Goal: Submit feedback/report problem

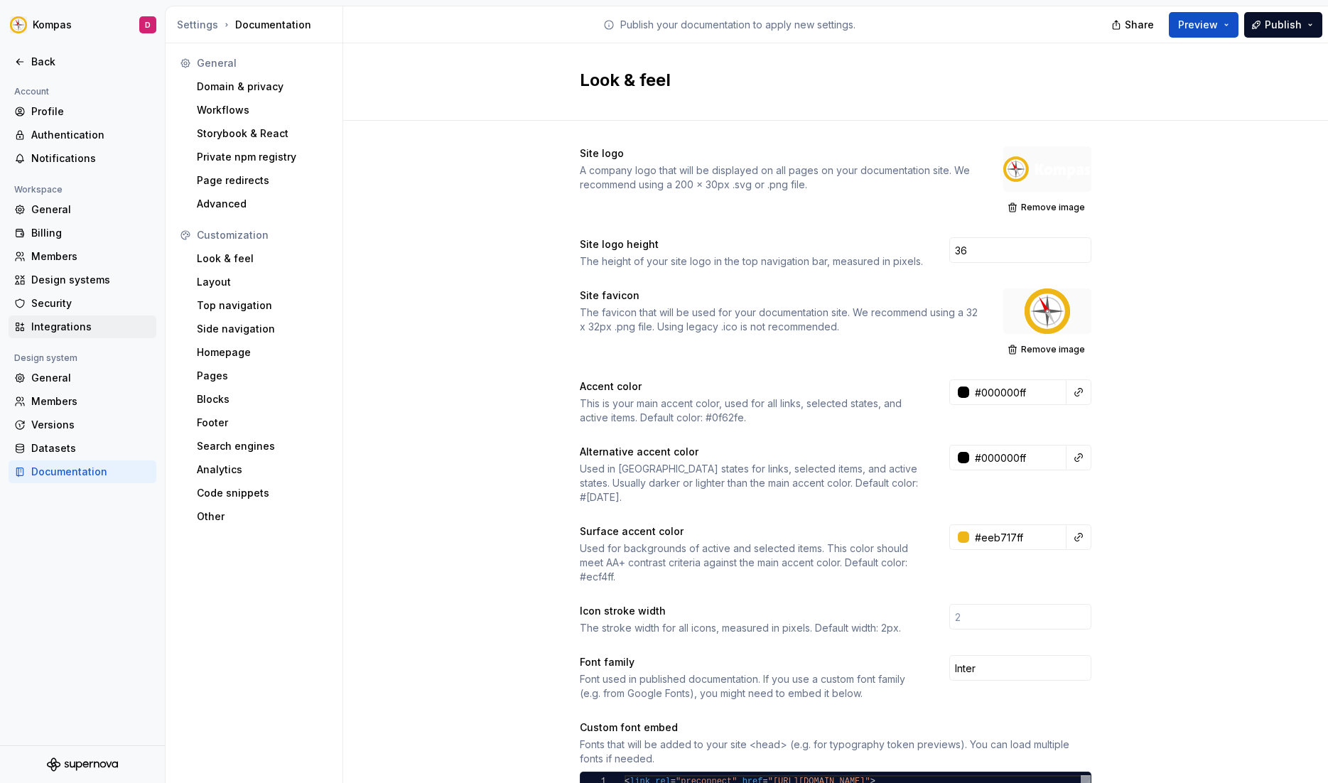
click at [68, 334] on div "Integrations" at bounding box center [83, 327] width 148 height 23
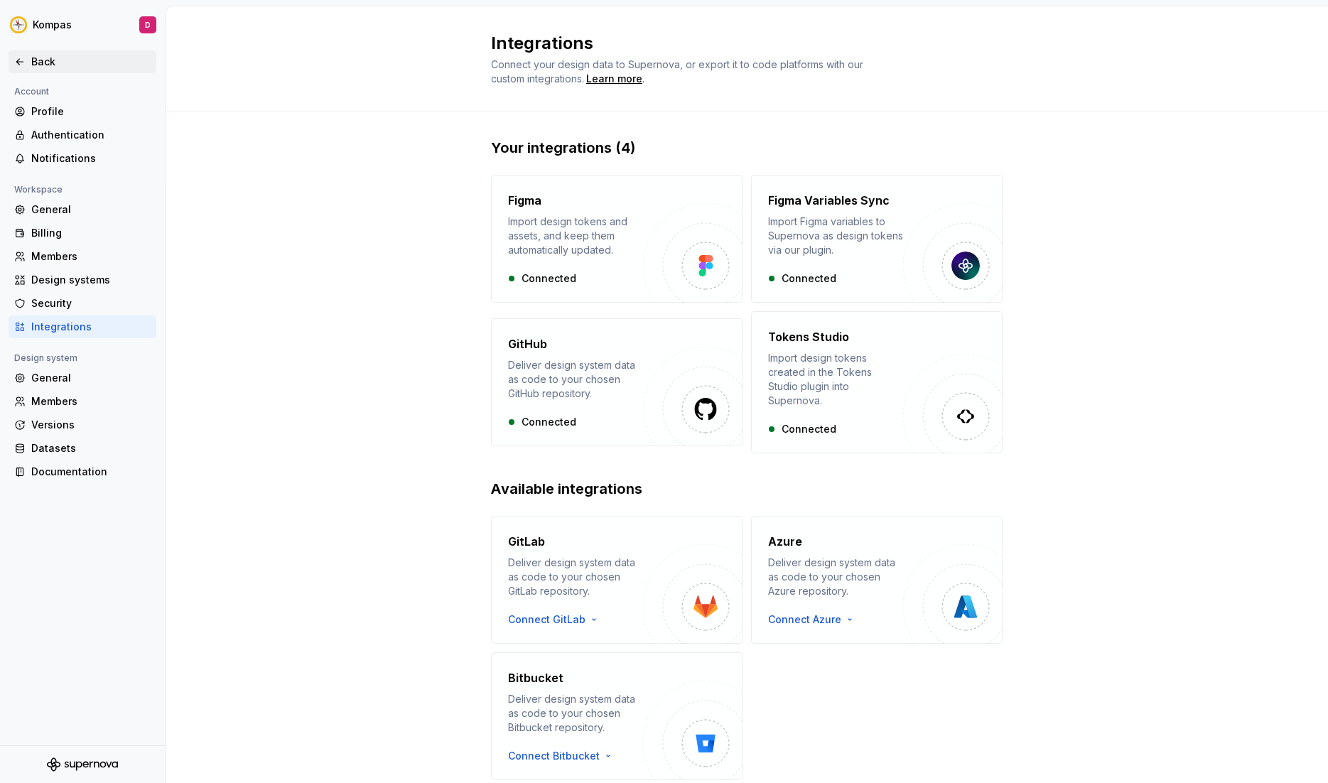
click at [34, 62] on div "Back" at bounding box center [90, 62] width 119 height 14
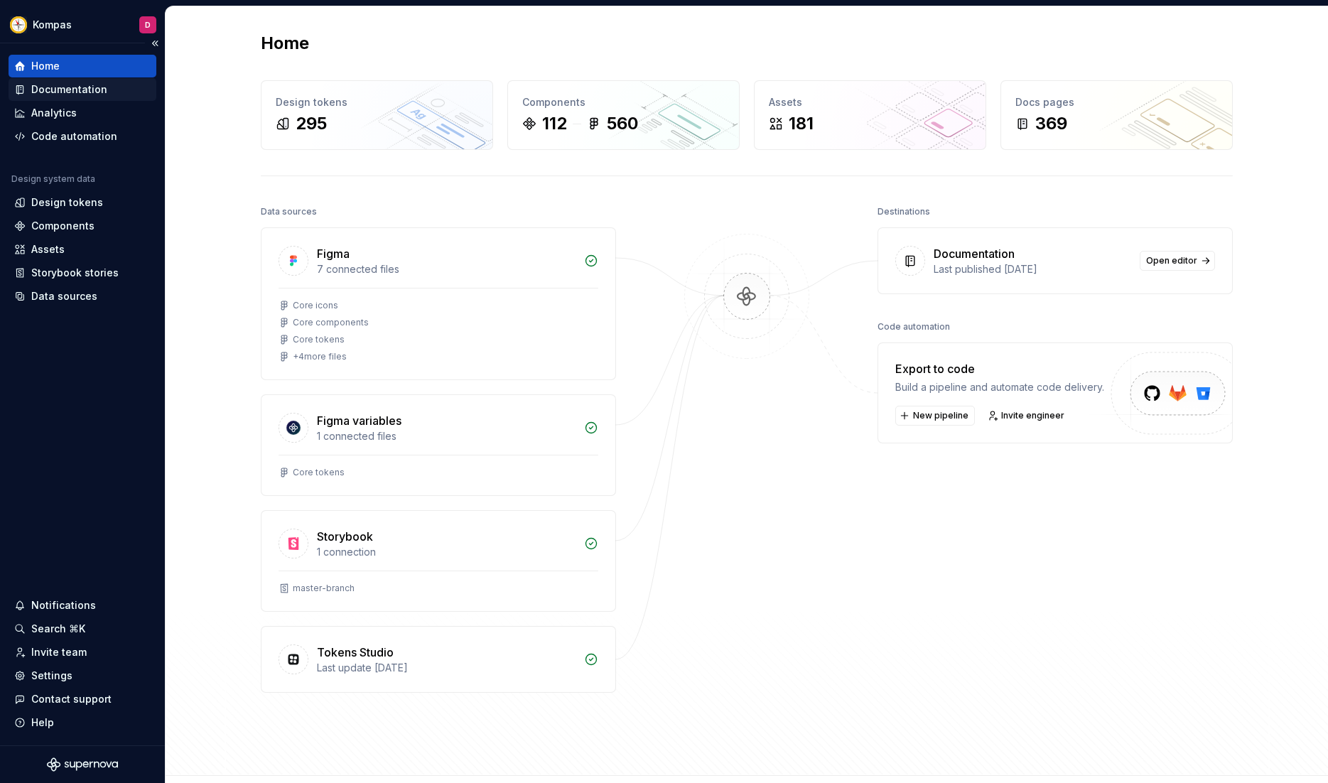
click at [51, 87] on div "Documentation" at bounding box center [69, 89] width 76 height 14
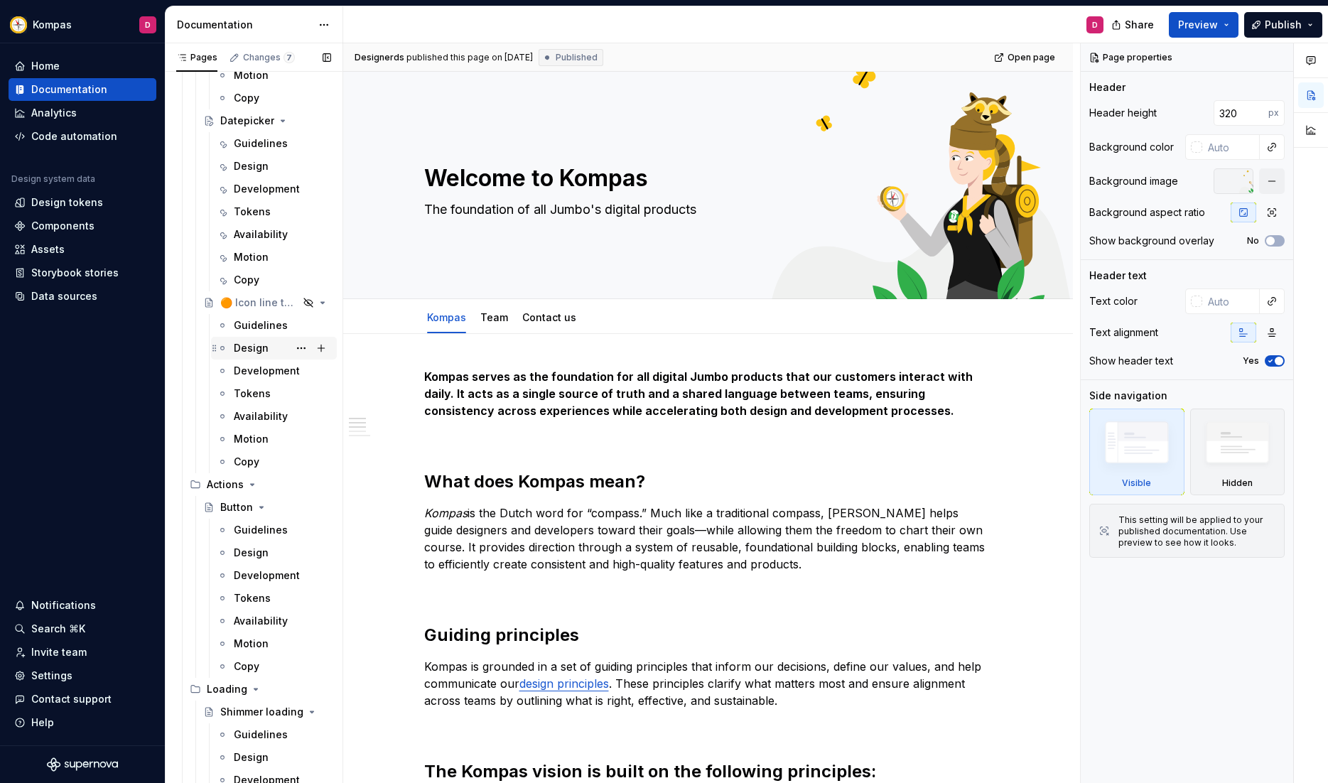
scroll to position [2553, 0]
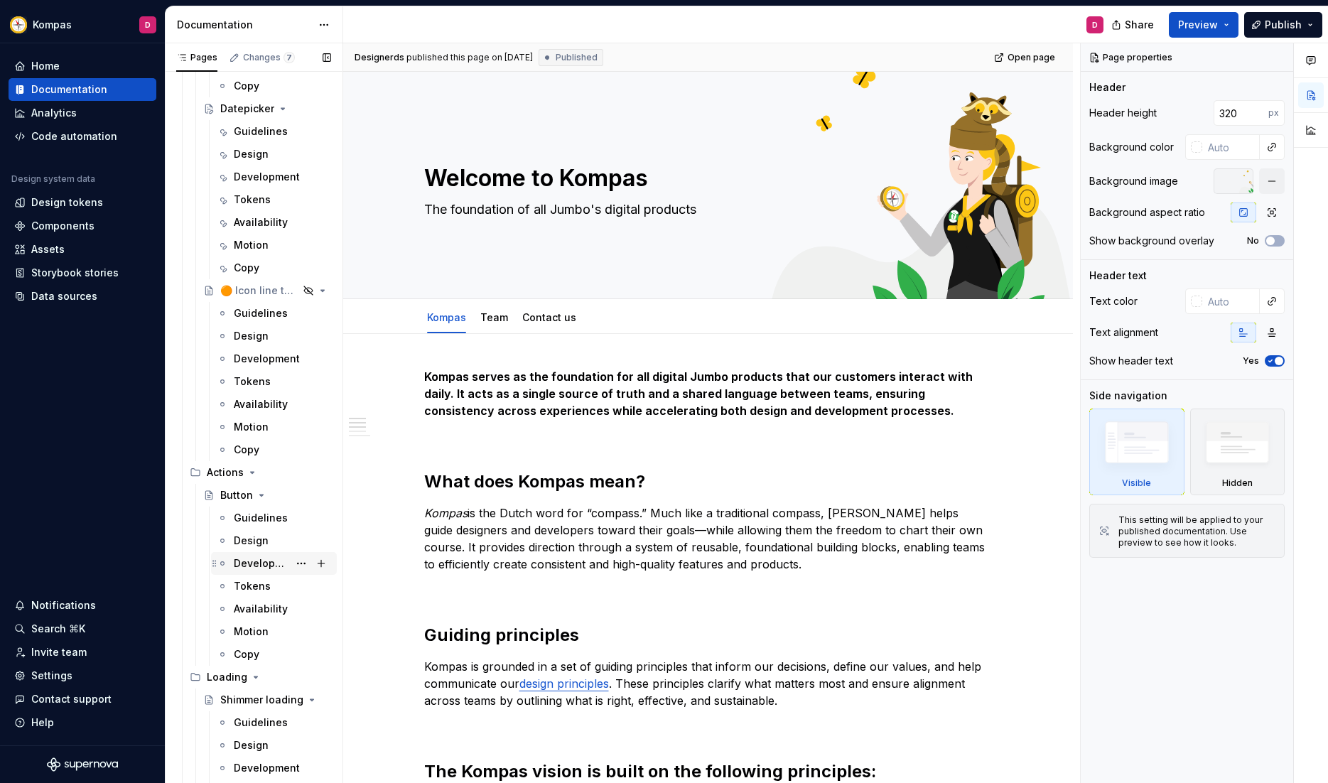
click at [253, 561] on div "Development" at bounding box center [261, 563] width 55 height 14
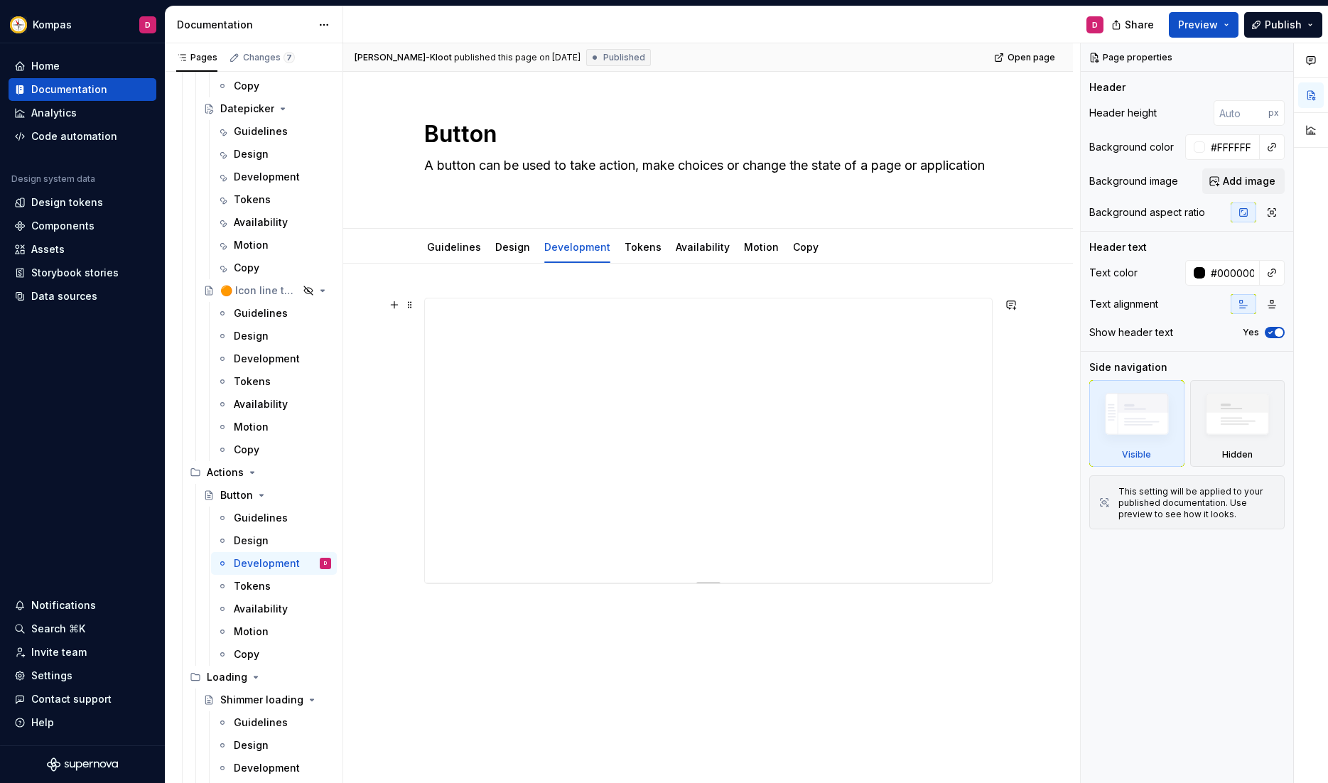
type textarea "*"
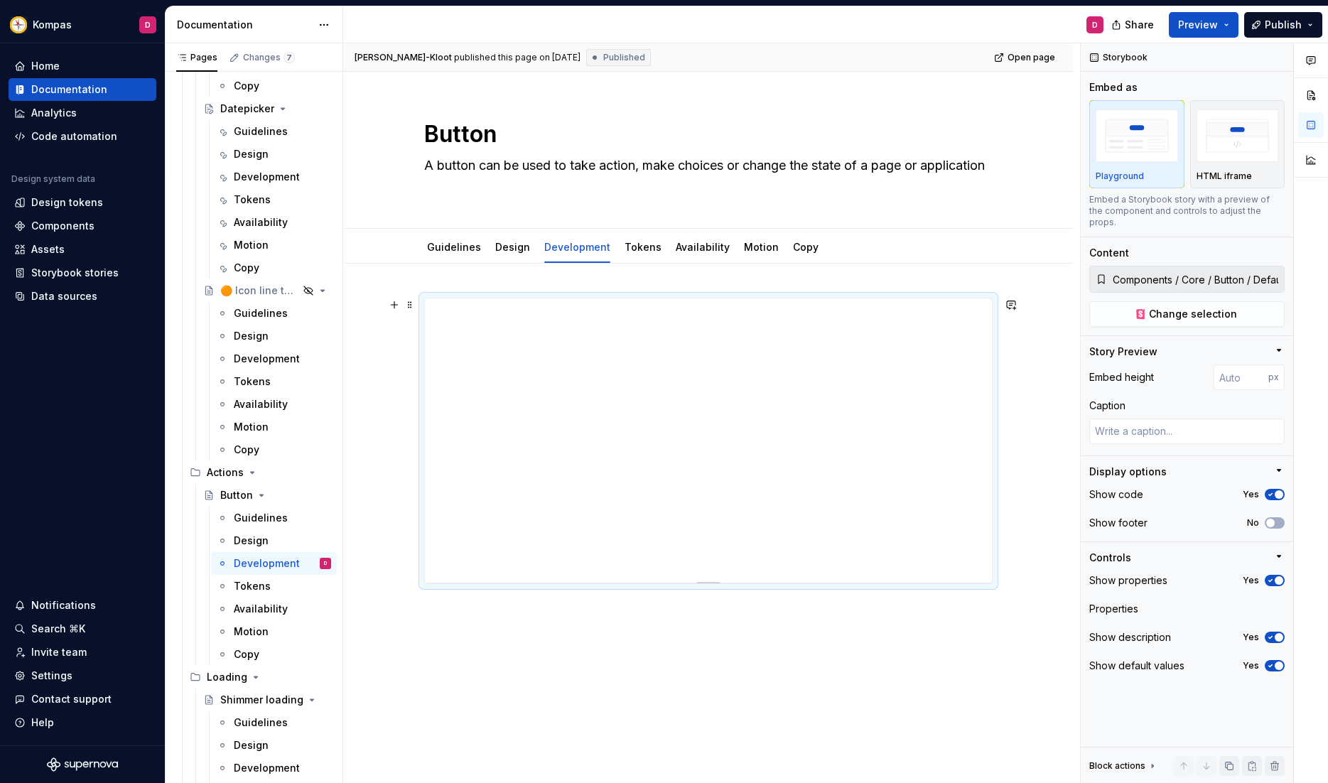
click at [441, 298] on div at bounding box center [708, 441] width 569 height 286
click at [415, 306] on span at bounding box center [409, 305] width 11 height 20
click at [453, 430] on div "Delete" at bounding box center [480, 431] width 92 height 14
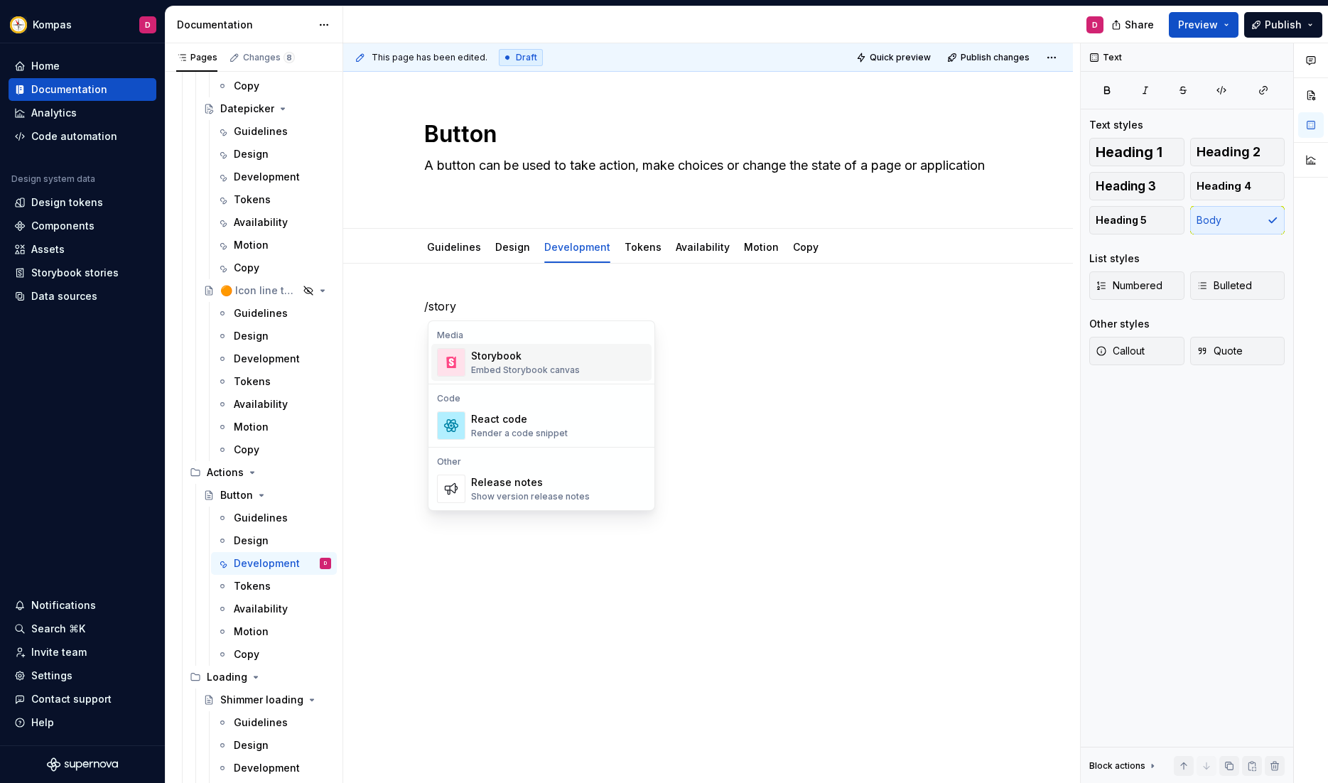
click at [493, 354] on div "Storybook" at bounding box center [525, 356] width 109 height 14
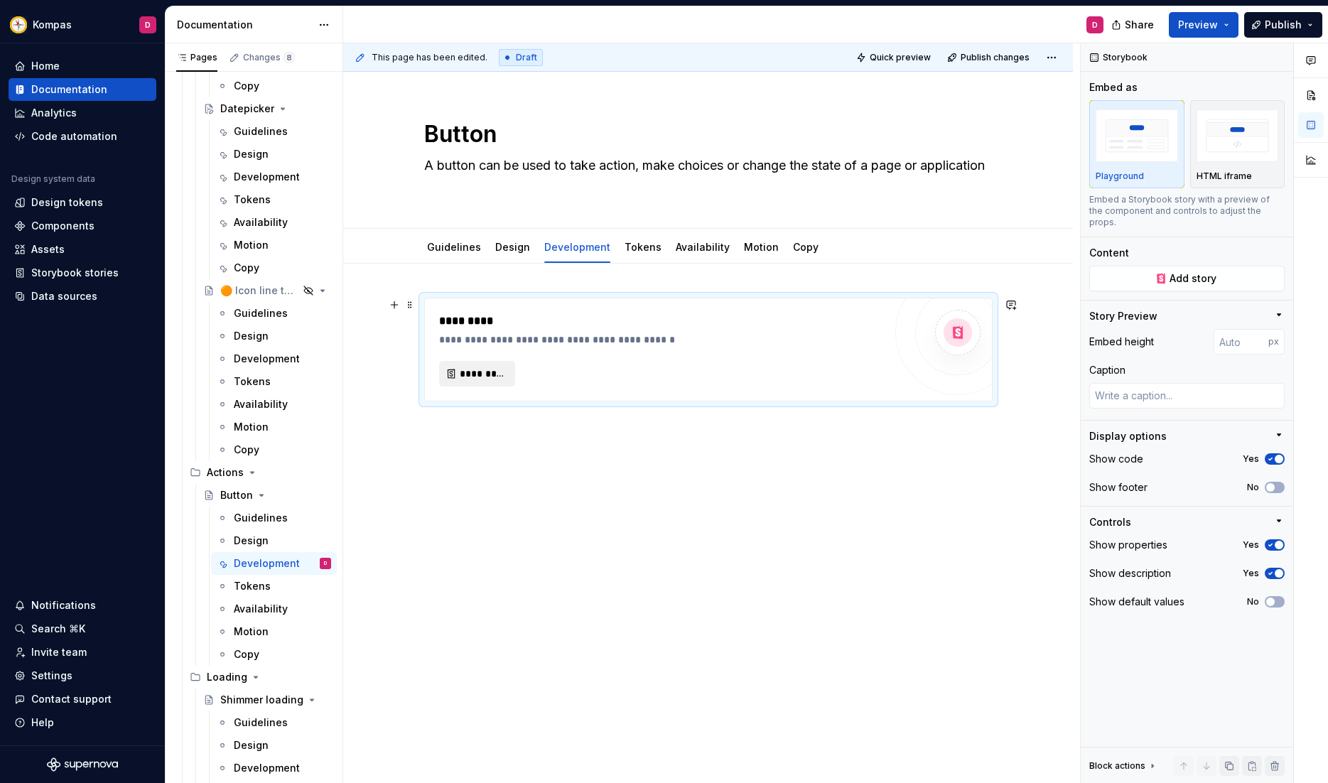
click at [483, 373] on span "*********" at bounding box center [483, 374] width 46 height 14
type textarea "*"
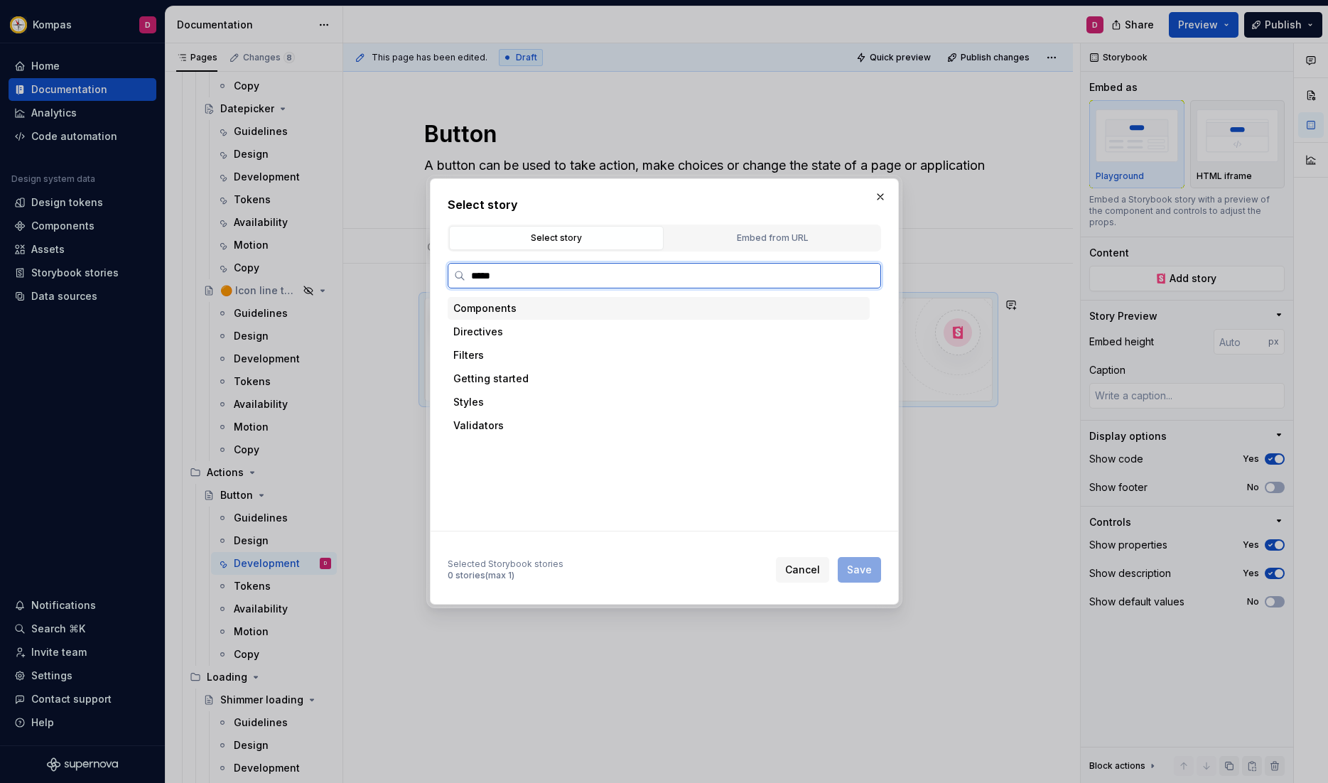
type input "******"
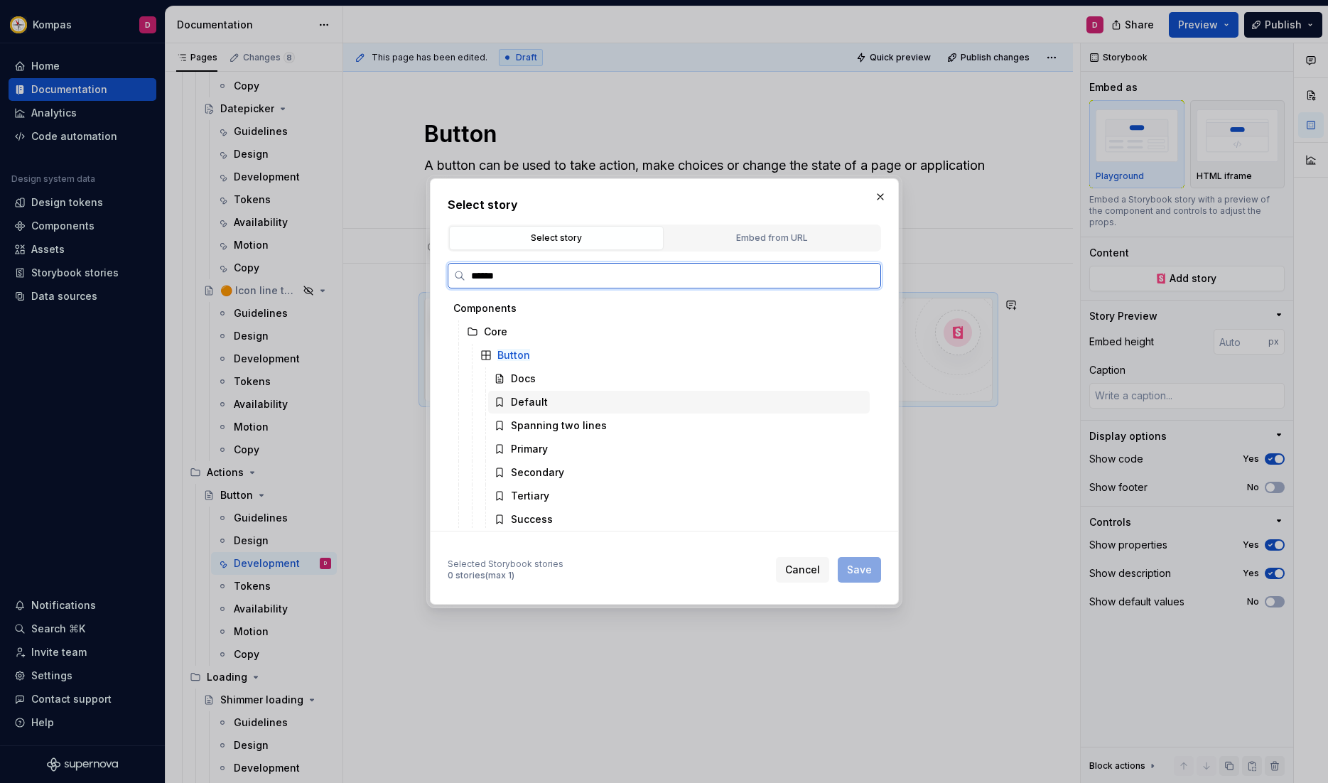
click at [552, 397] on div "Default" at bounding box center [679, 402] width 382 height 23
click at [855, 564] on span "Save" at bounding box center [859, 570] width 25 height 14
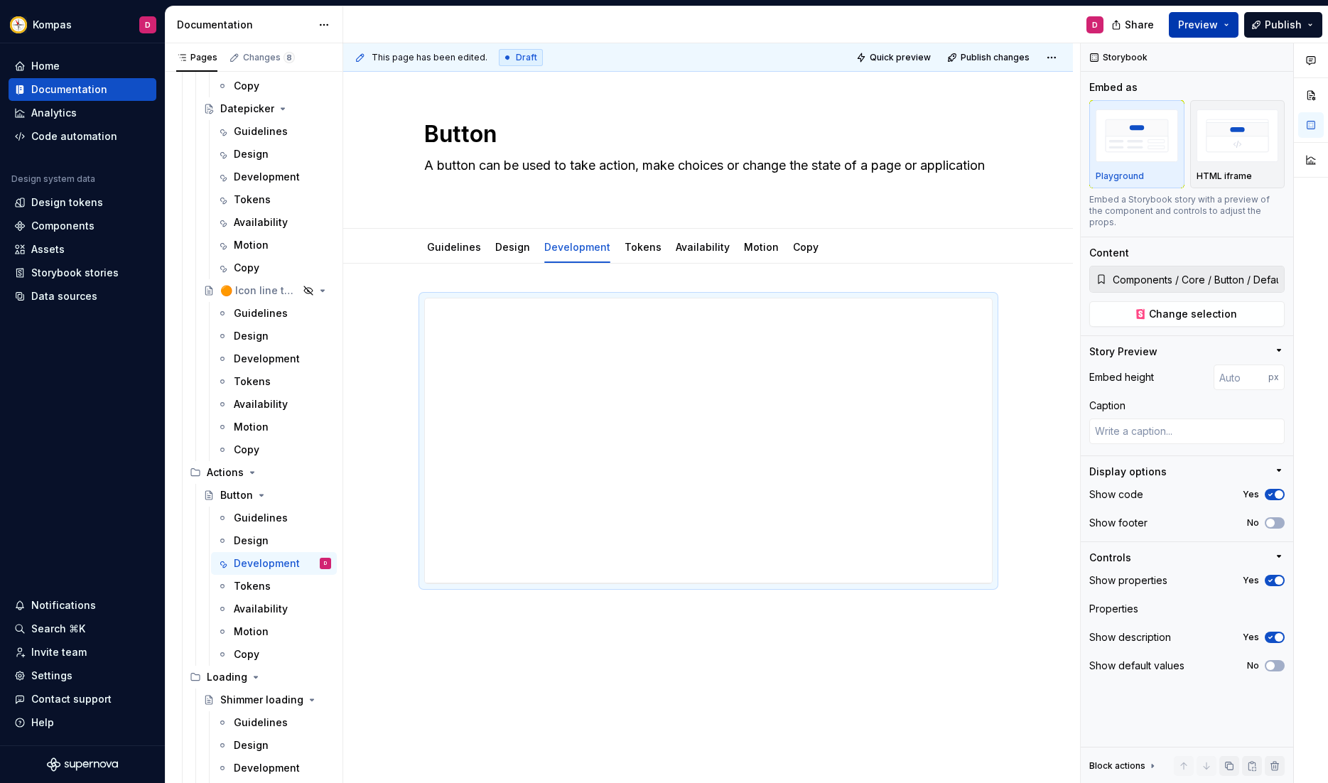
click at [965, 26] on button "Preview" at bounding box center [1204, 25] width 70 height 26
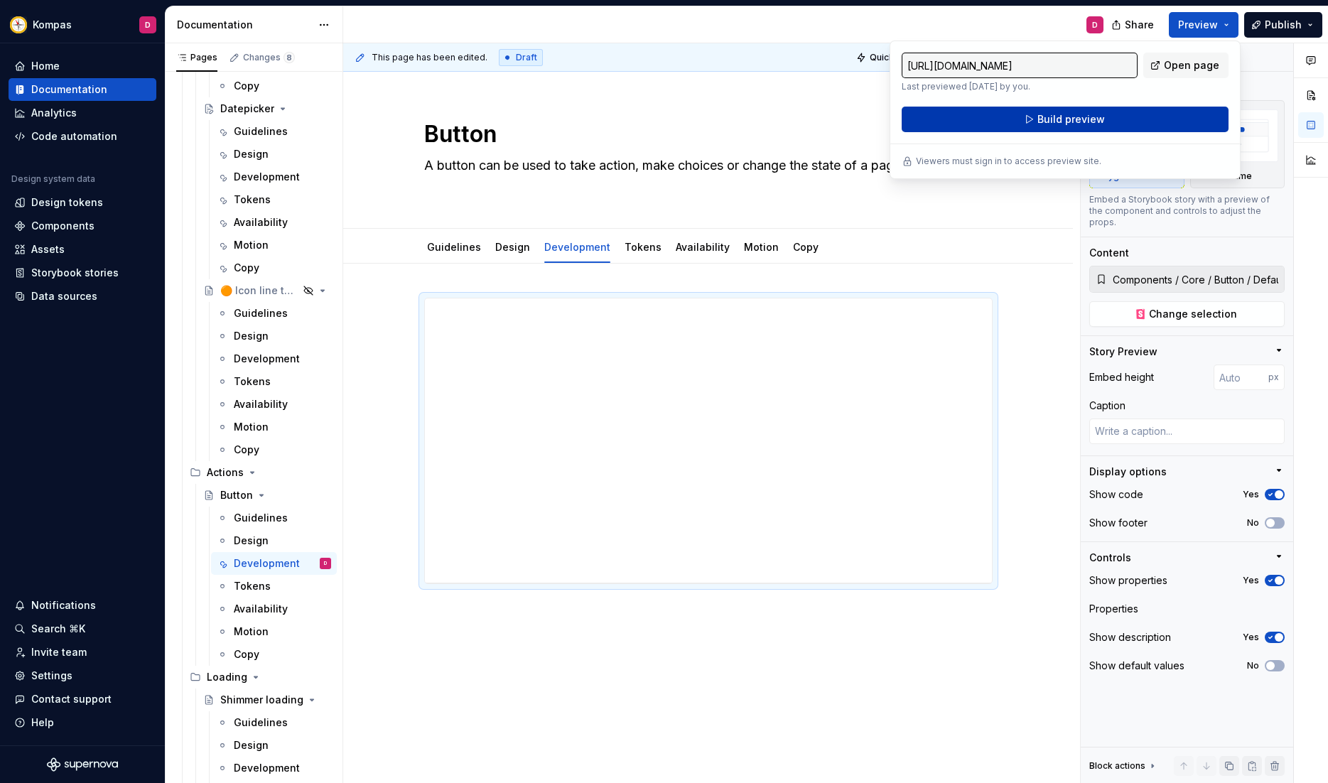
click at [965, 126] on button "Build preview" at bounding box center [1065, 120] width 327 height 26
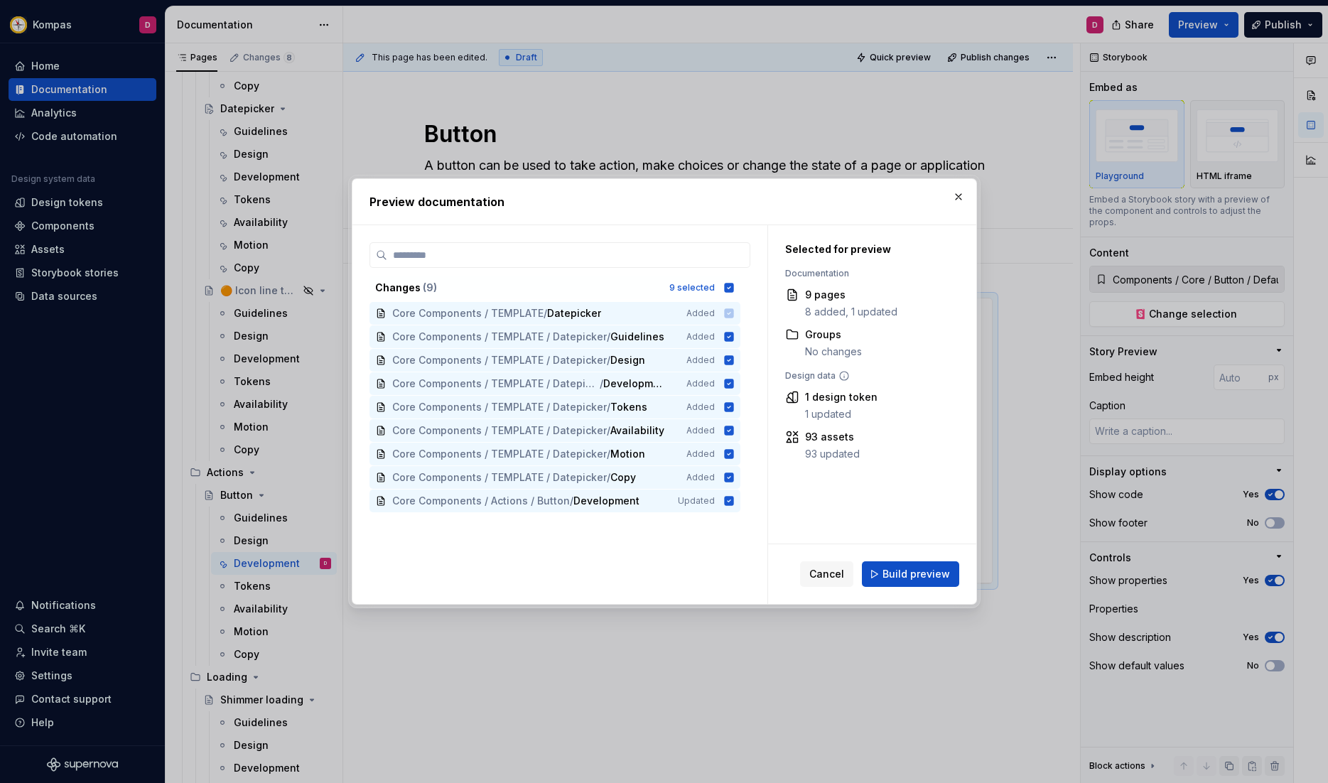
click at [903, 567] on span "Build preview" at bounding box center [917, 574] width 68 height 14
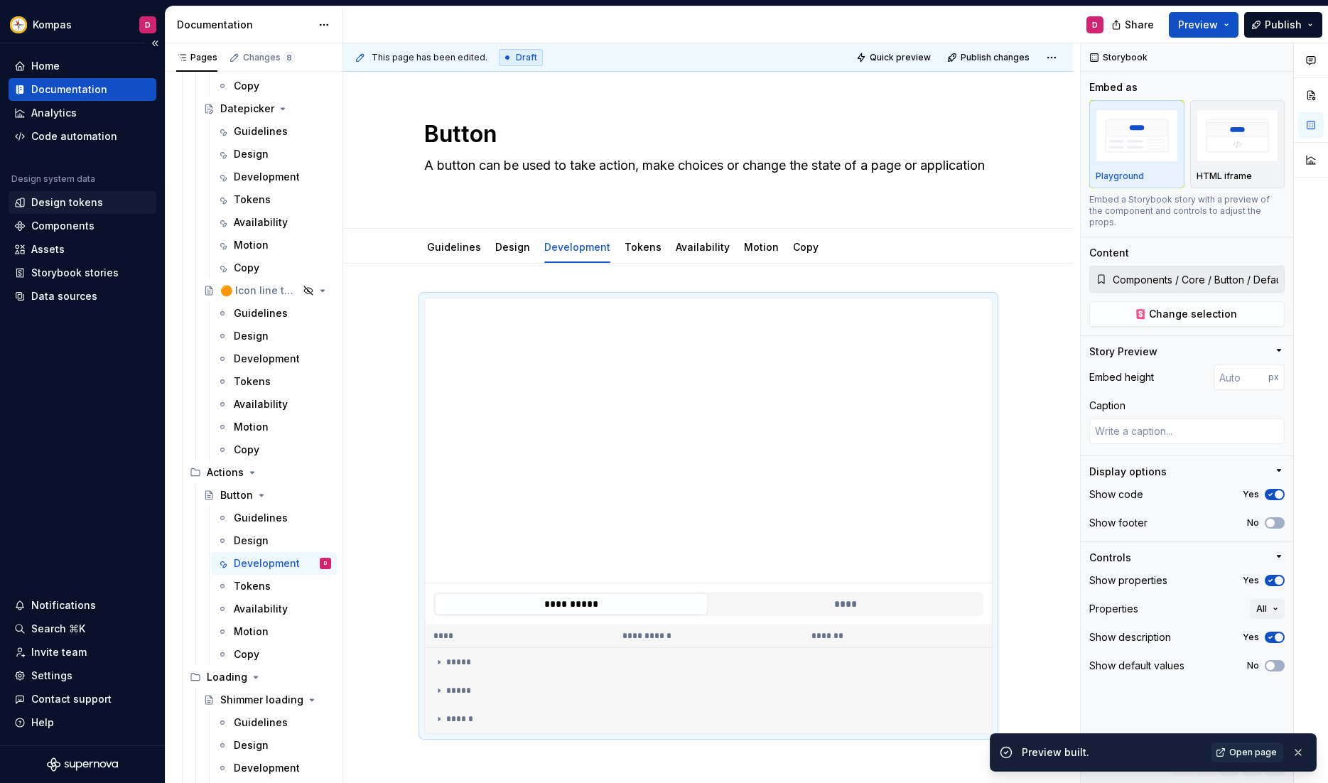
click at [64, 203] on div "Design tokens" at bounding box center [67, 202] width 72 height 14
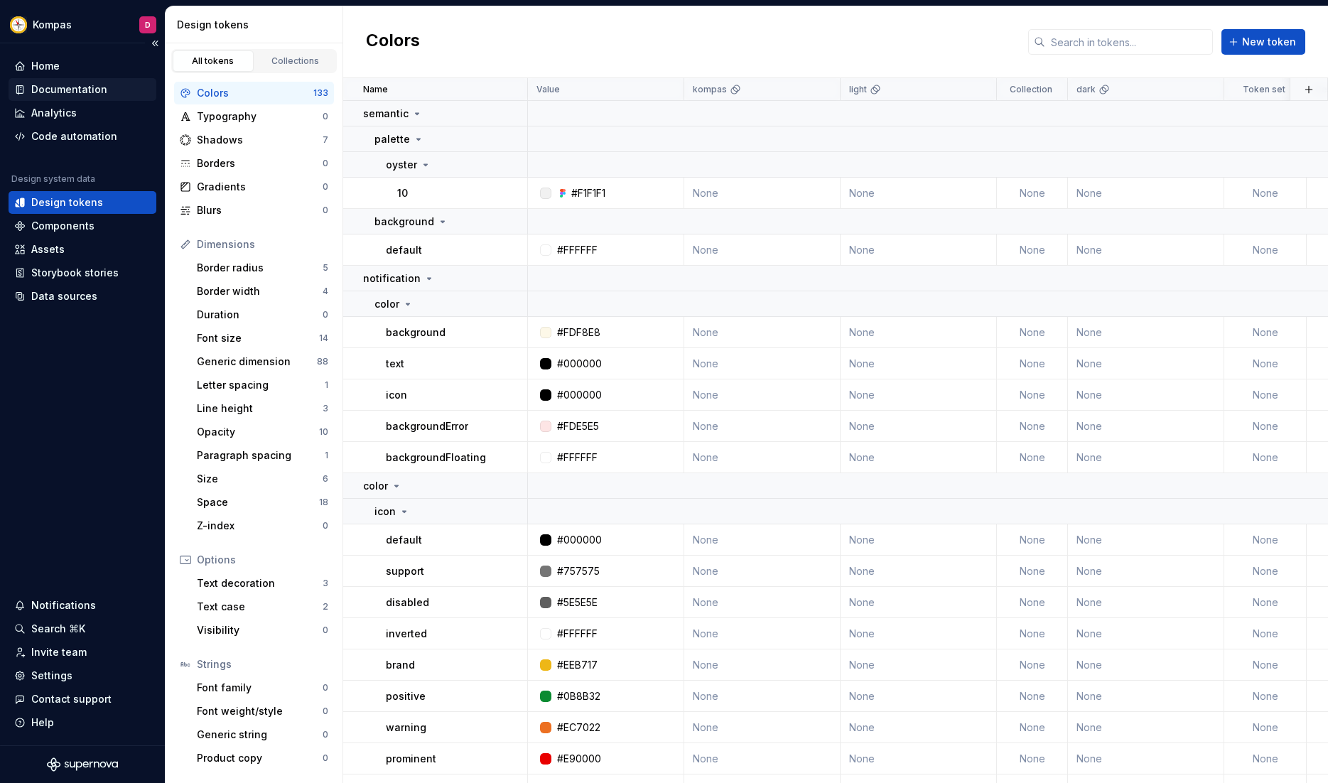
click at [72, 90] on div "Documentation" at bounding box center [69, 89] width 76 height 14
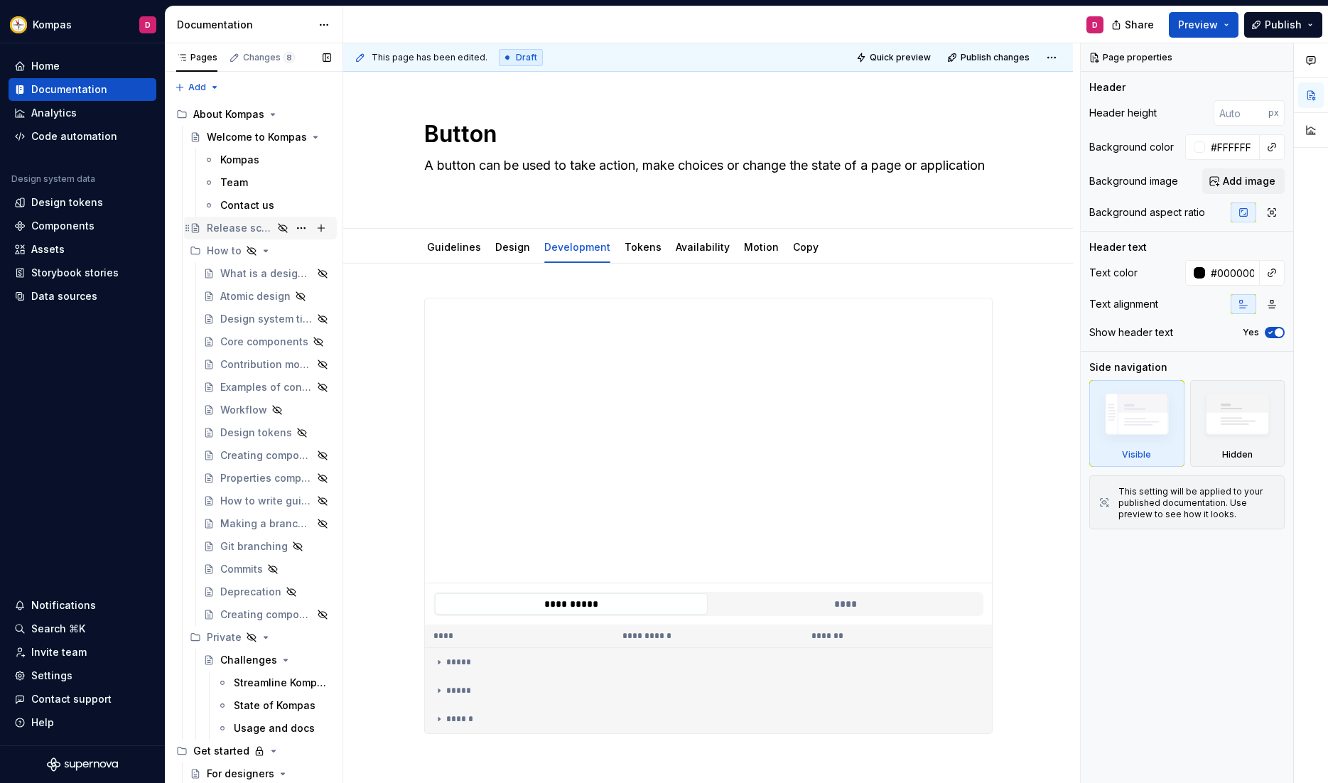
click at [236, 230] on div "Release schedule" at bounding box center [240, 228] width 66 height 14
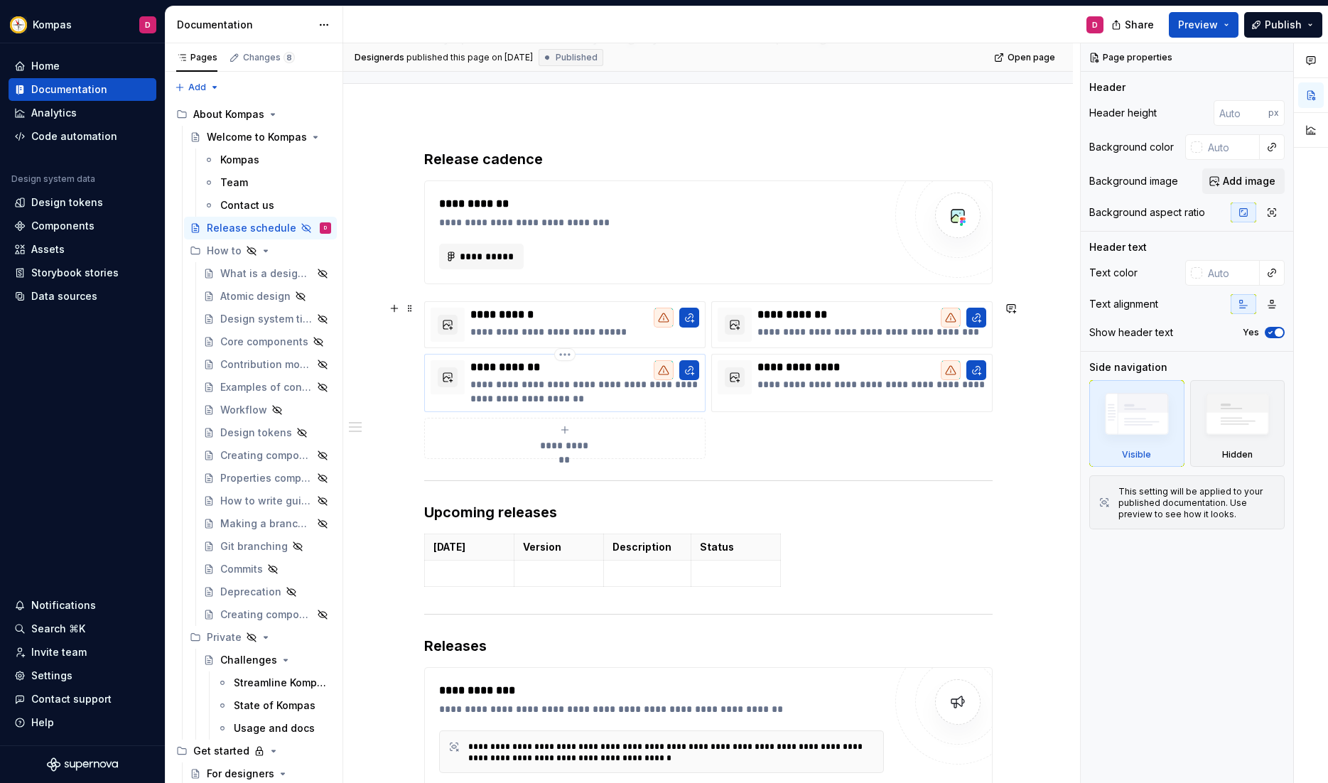
scroll to position [126, 0]
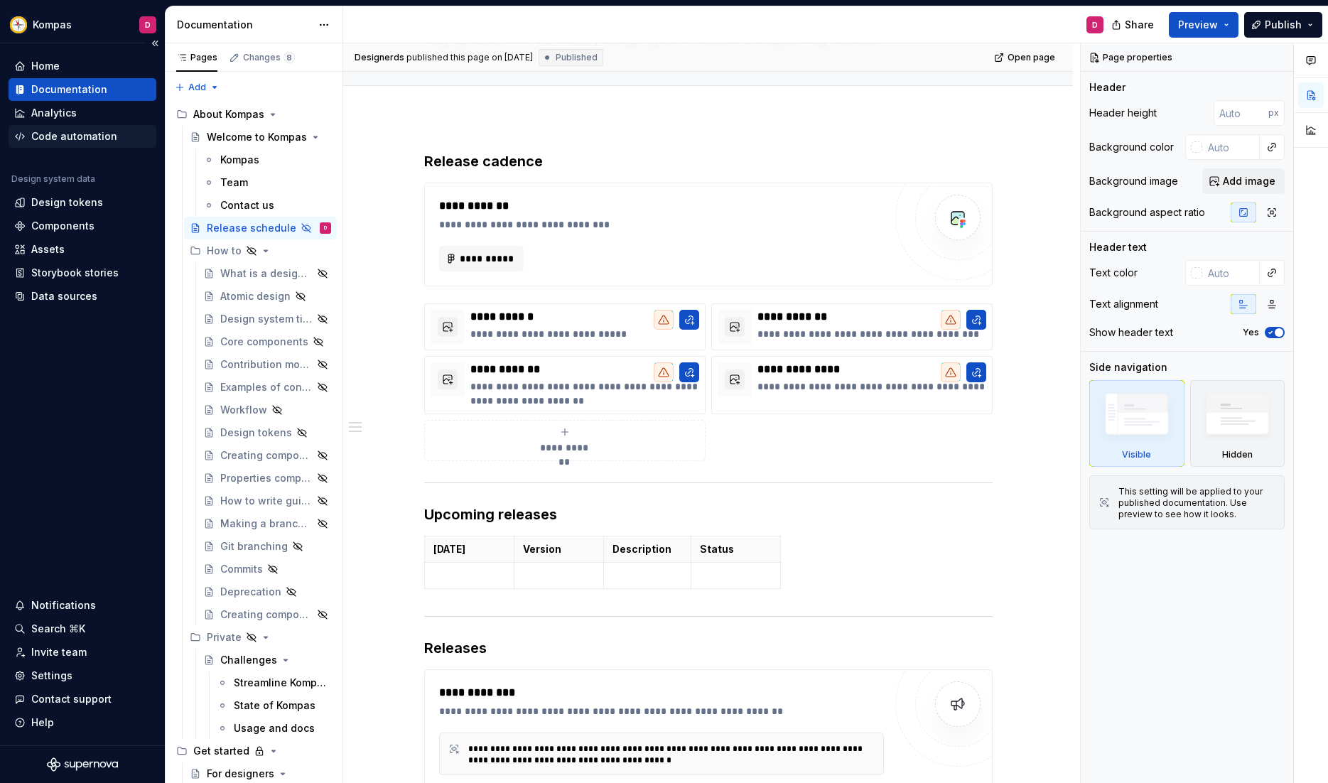
click at [92, 141] on div "Code automation" at bounding box center [74, 136] width 86 height 14
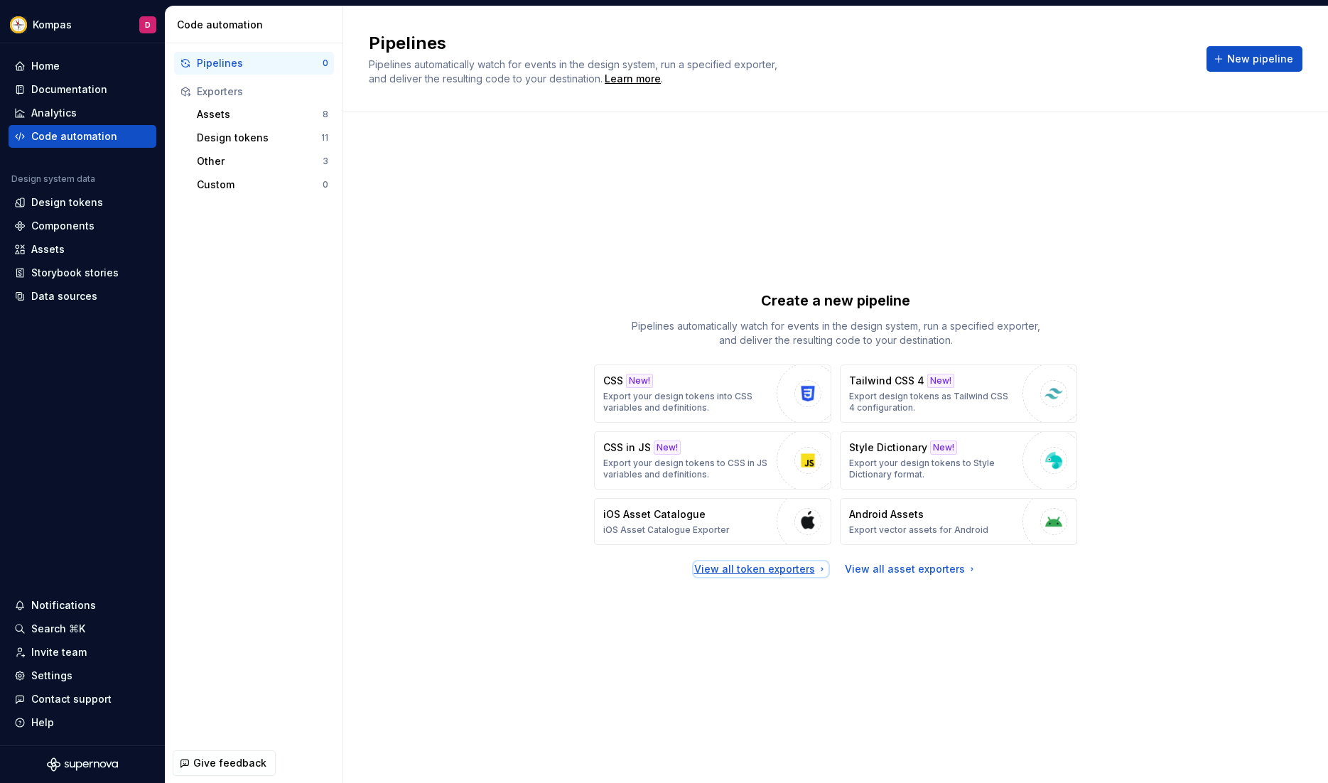
click at [779, 571] on div "View all token exporters" at bounding box center [761, 569] width 134 height 14
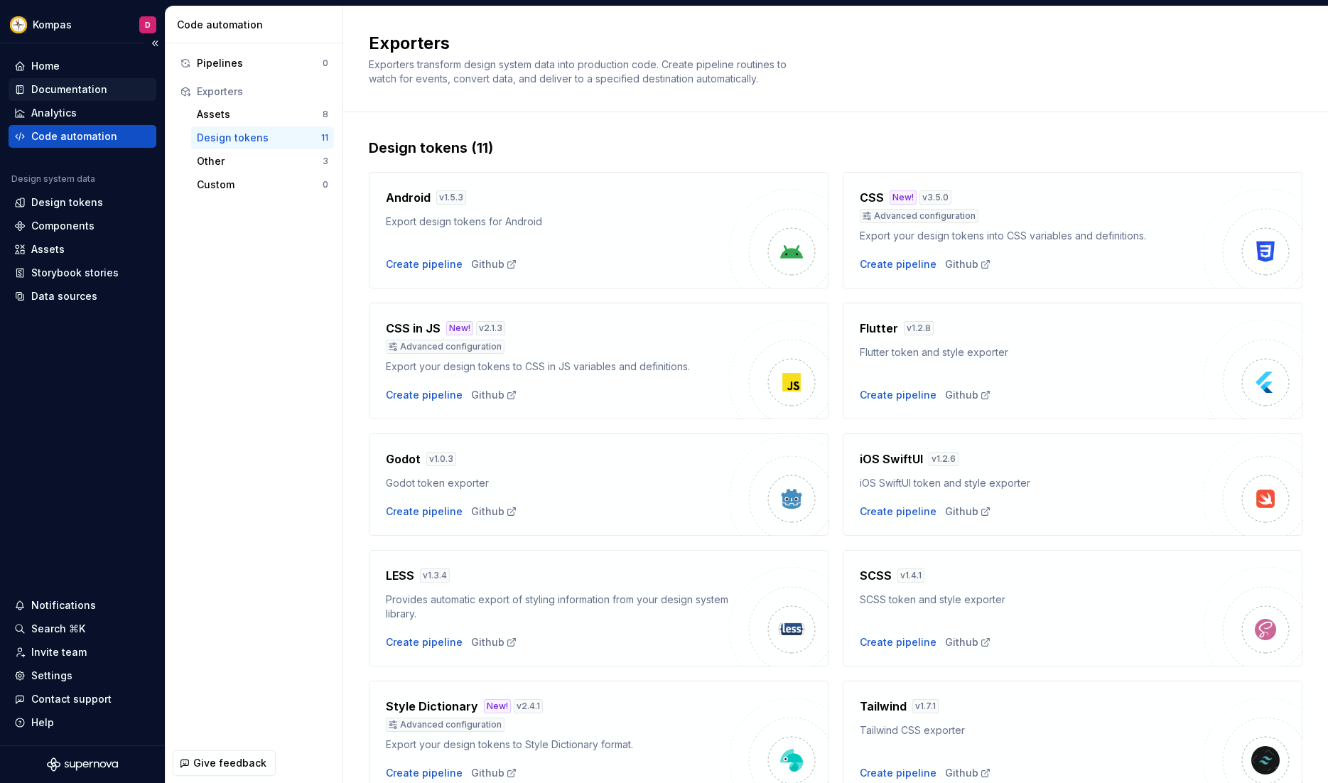
click at [100, 86] on div "Documentation" at bounding box center [69, 89] width 76 height 14
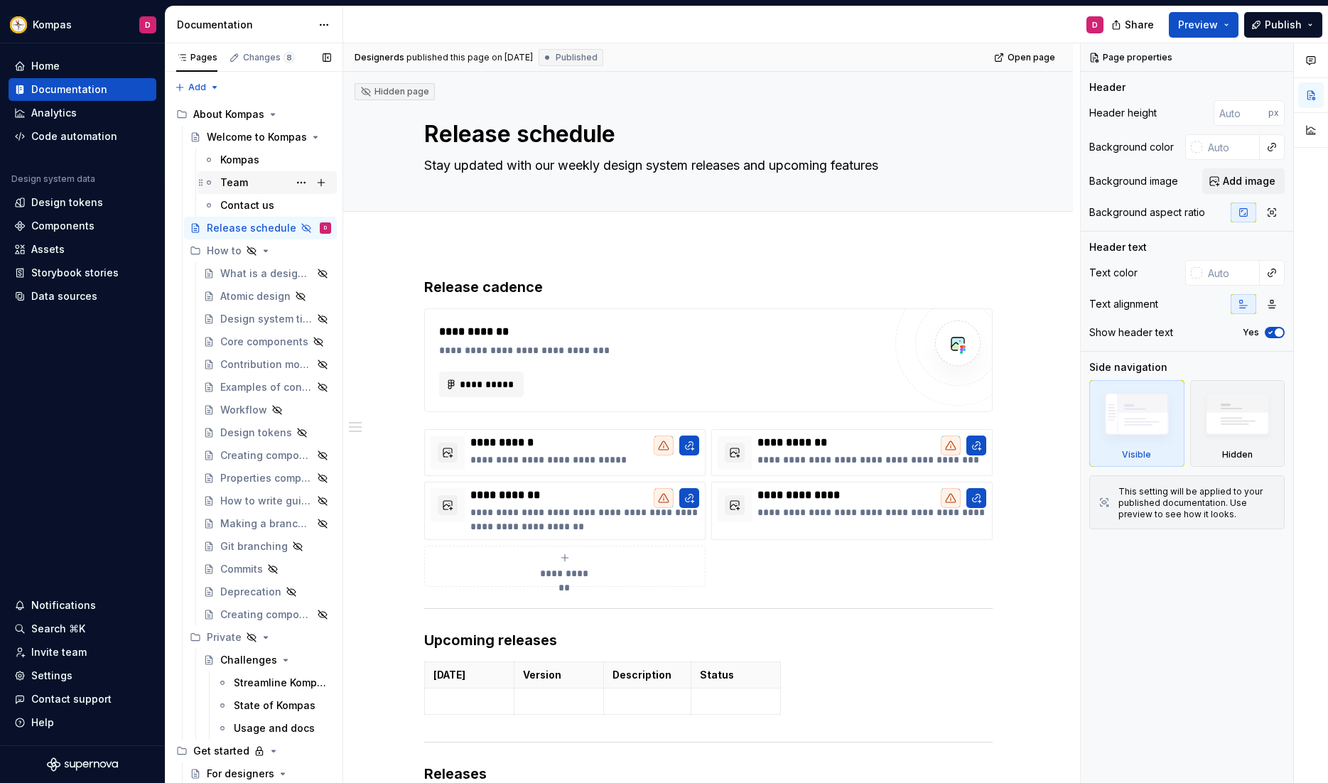
click at [267, 176] on div "Team" at bounding box center [275, 183] width 111 height 20
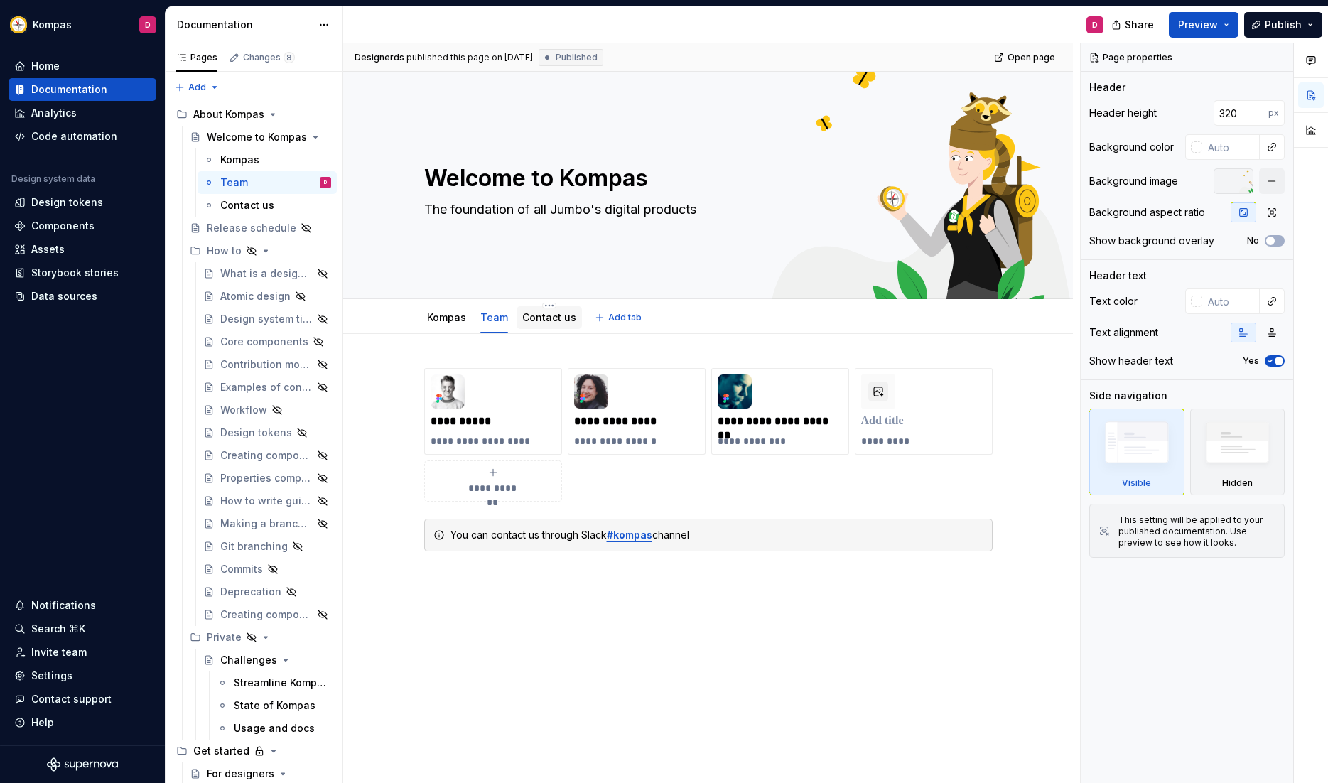
click at [537, 319] on link "Contact us" at bounding box center [549, 317] width 54 height 12
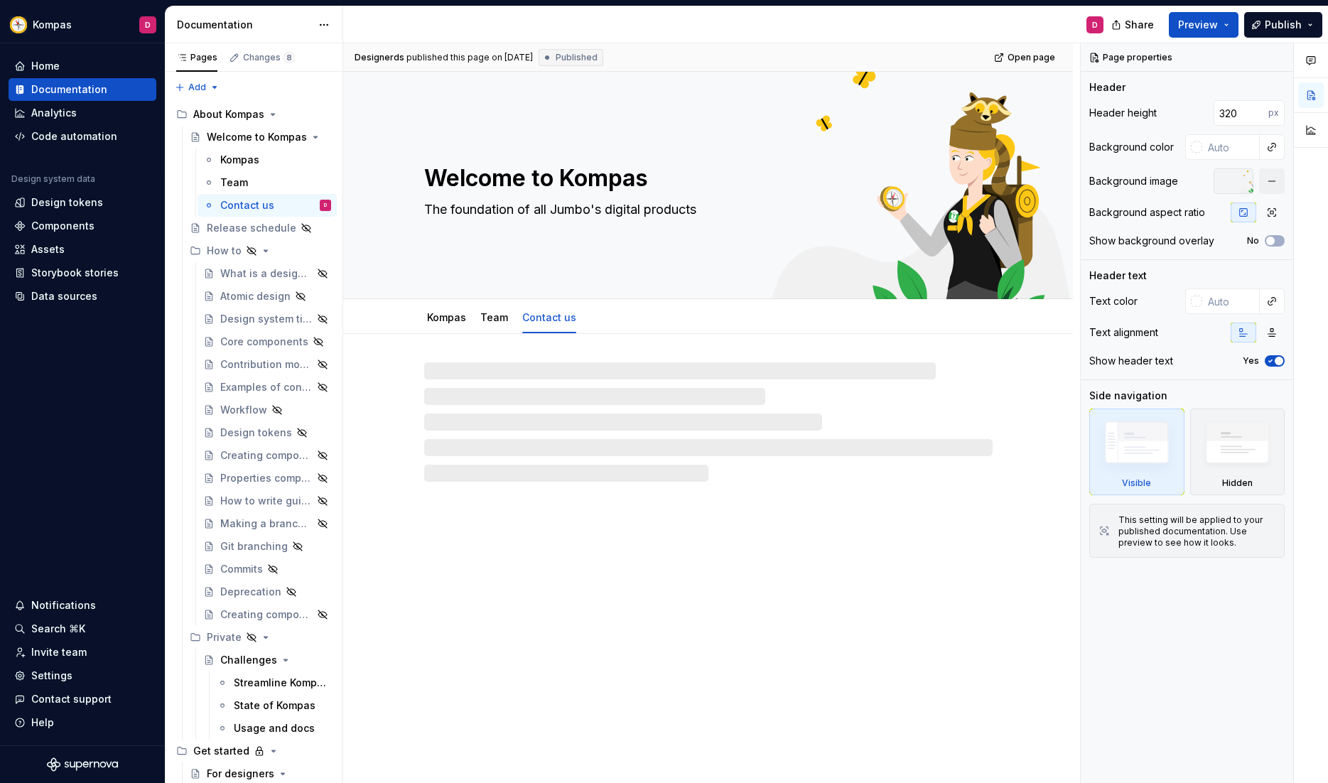
type textarea "*"
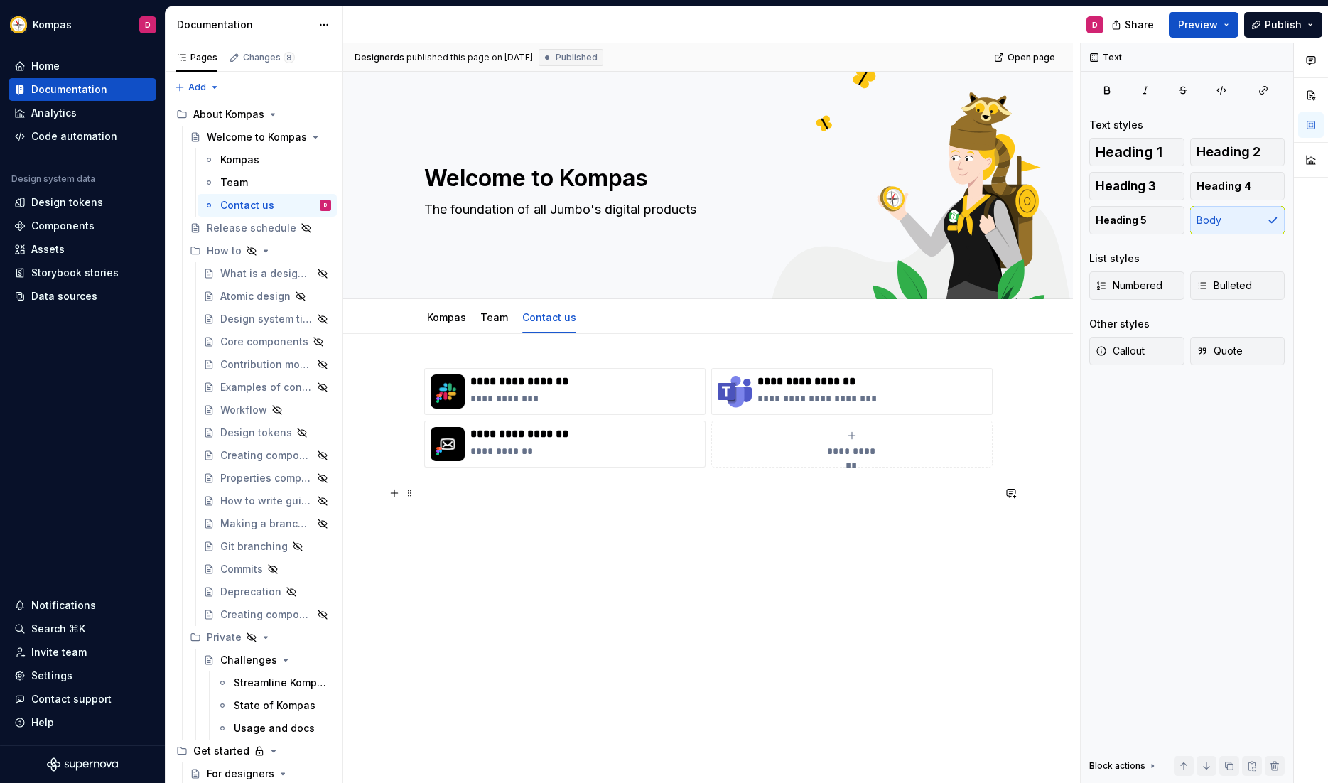
click at [647, 495] on p at bounding box center [708, 502] width 569 height 34
click at [398, 493] on button "button" at bounding box center [394, 493] width 20 height 20
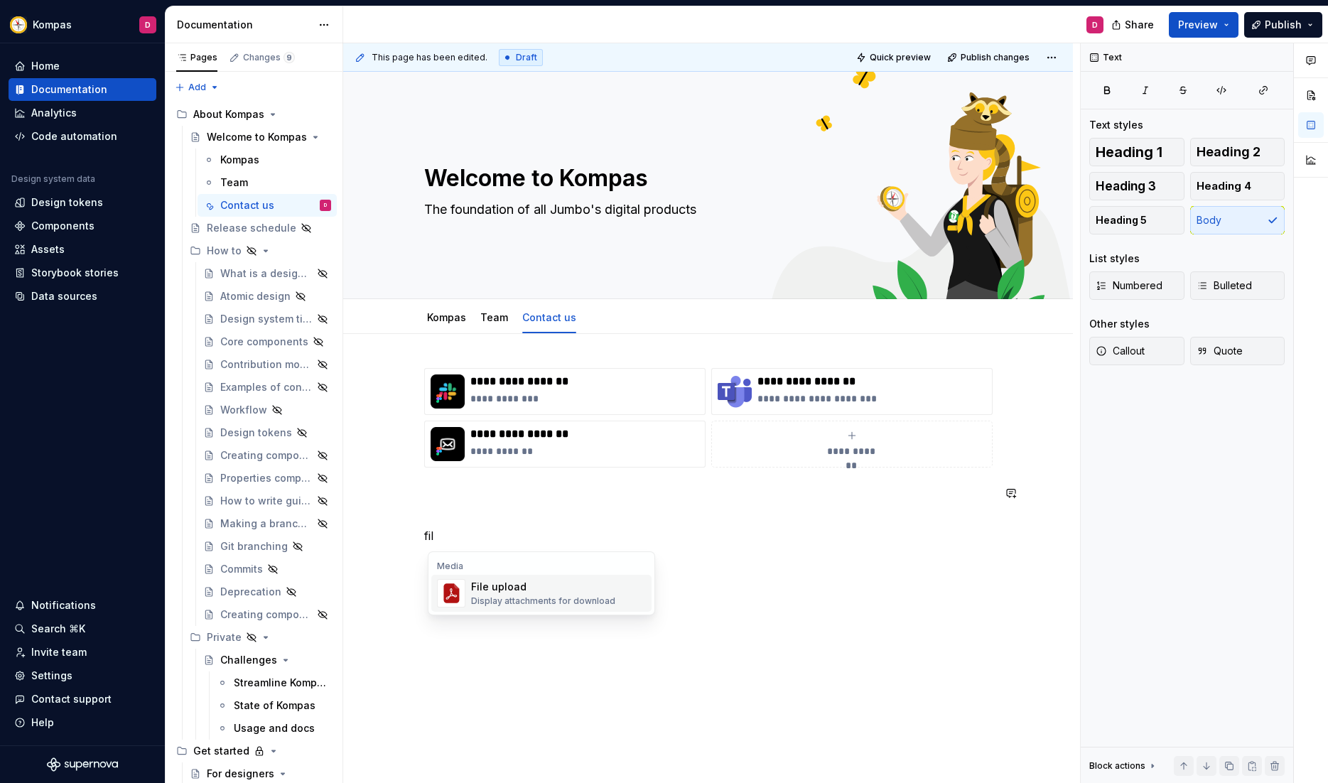
click at [529, 601] on div "Display attachments for download" at bounding box center [543, 601] width 144 height 11
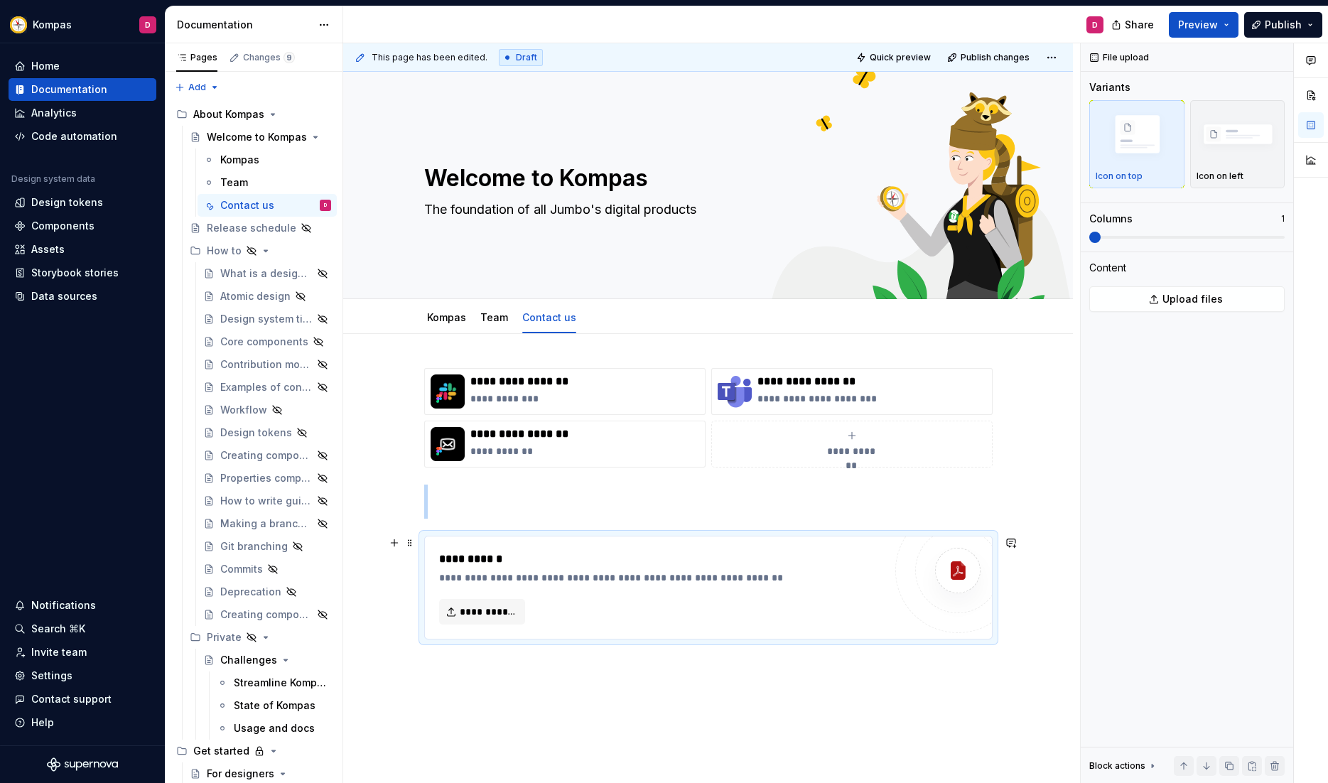
click at [768, 542] on div "**********" at bounding box center [708, 588] width 567 height 102
click at [778, 536] on div "**********" at bounding box center [708, 588] width 569 height 104
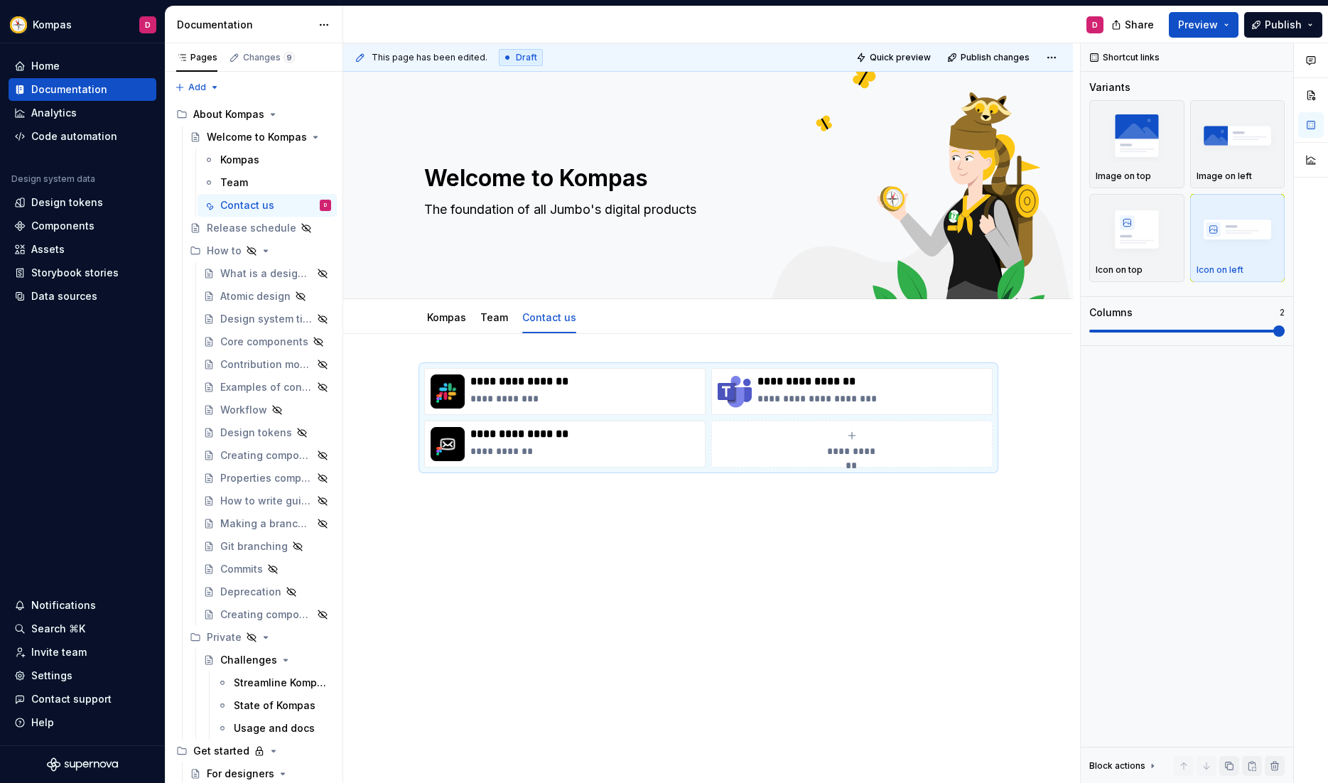
click at [650, 495] on div "**********" at bounding box center [708, 527] width 730 height 386
click at [632, 502] on div "**********" at bounding box center [708, 527] width 730 height 386
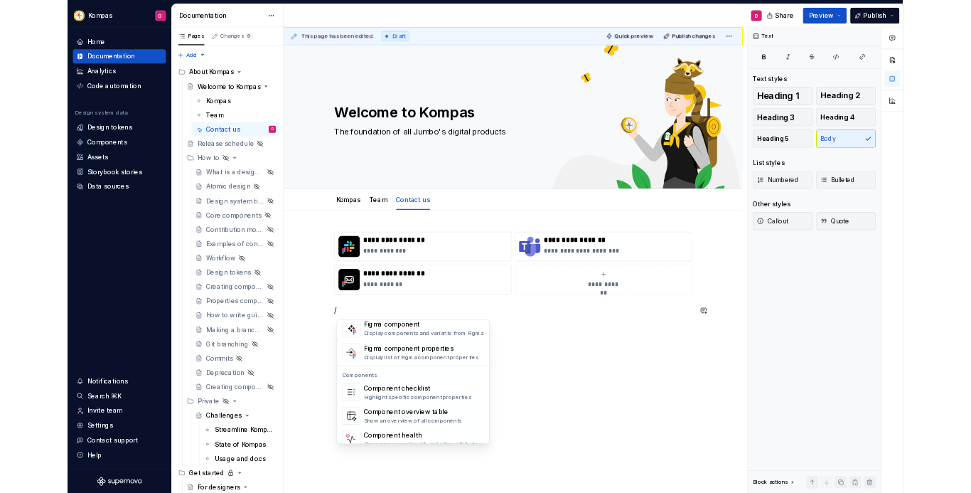
scroll to position [1415, 0]
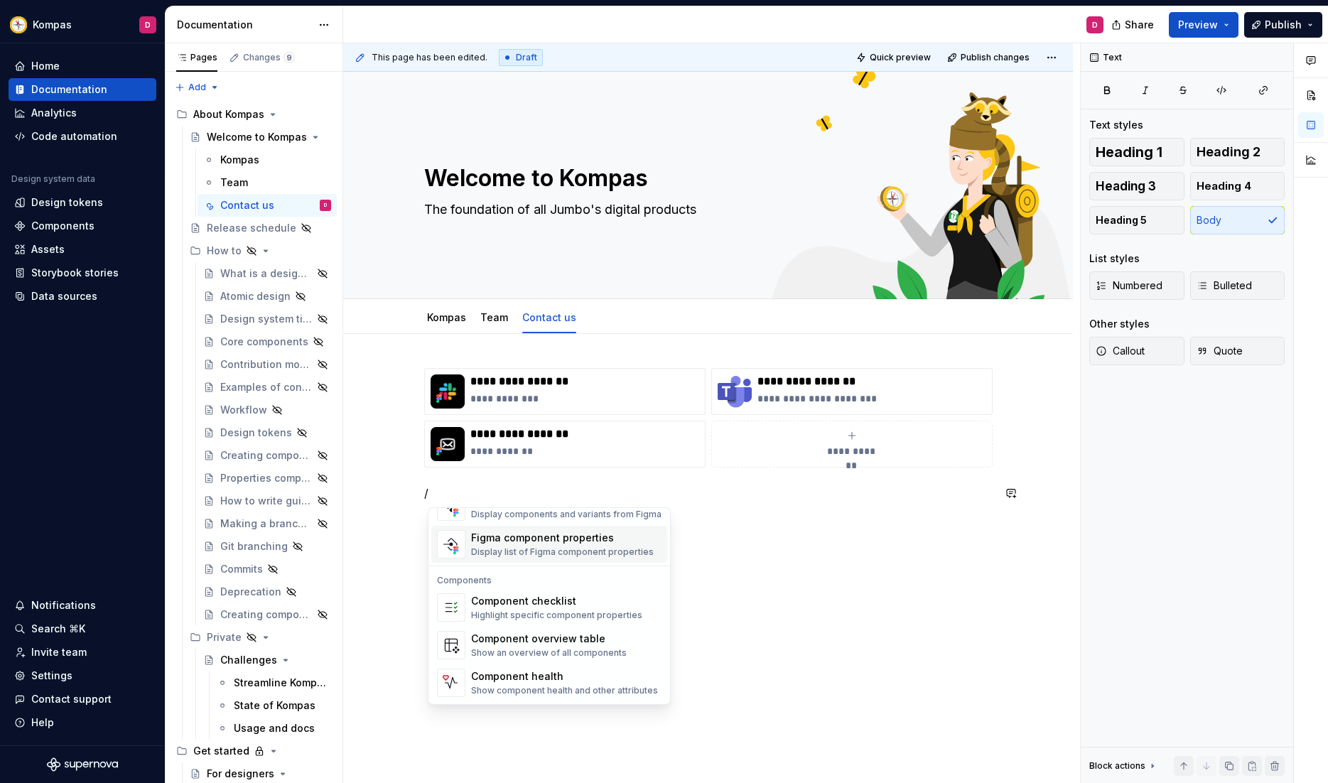
click at [748, 541] on div "**********" at bounding box center [708, 544] width 730 height 420
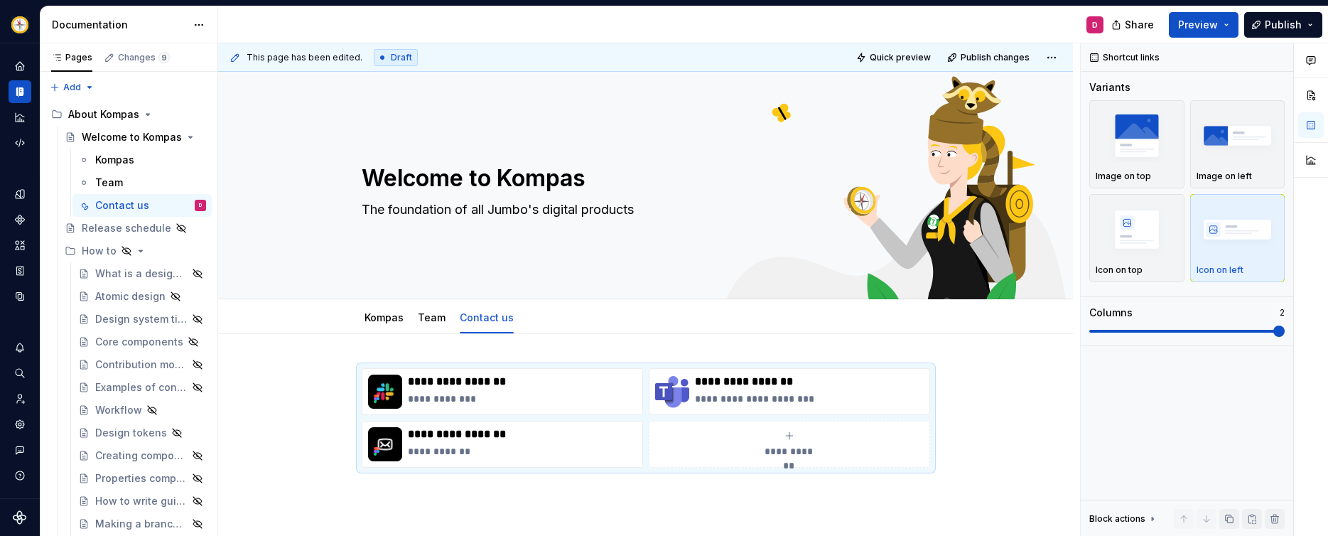
type textarea "*"
